Goal: Complete application form

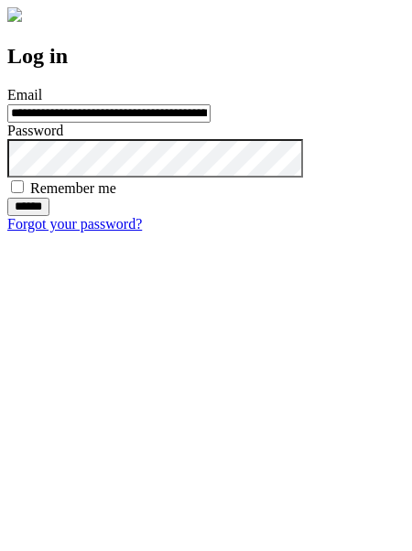
type input "**********"
click at [49, 216] on input "******" at bounding box center [28, 207] width 42 height 18
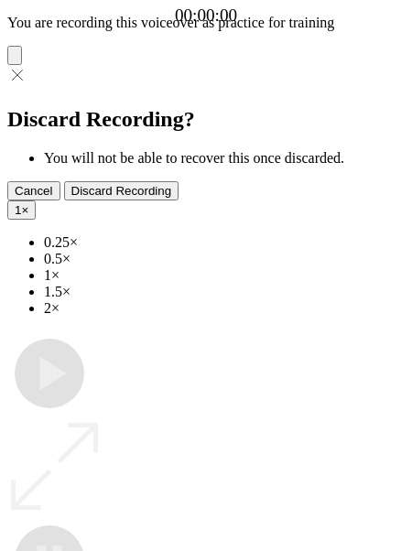
type input "**********"
